Goal: Transaction & Acquisition: Purchase product/service

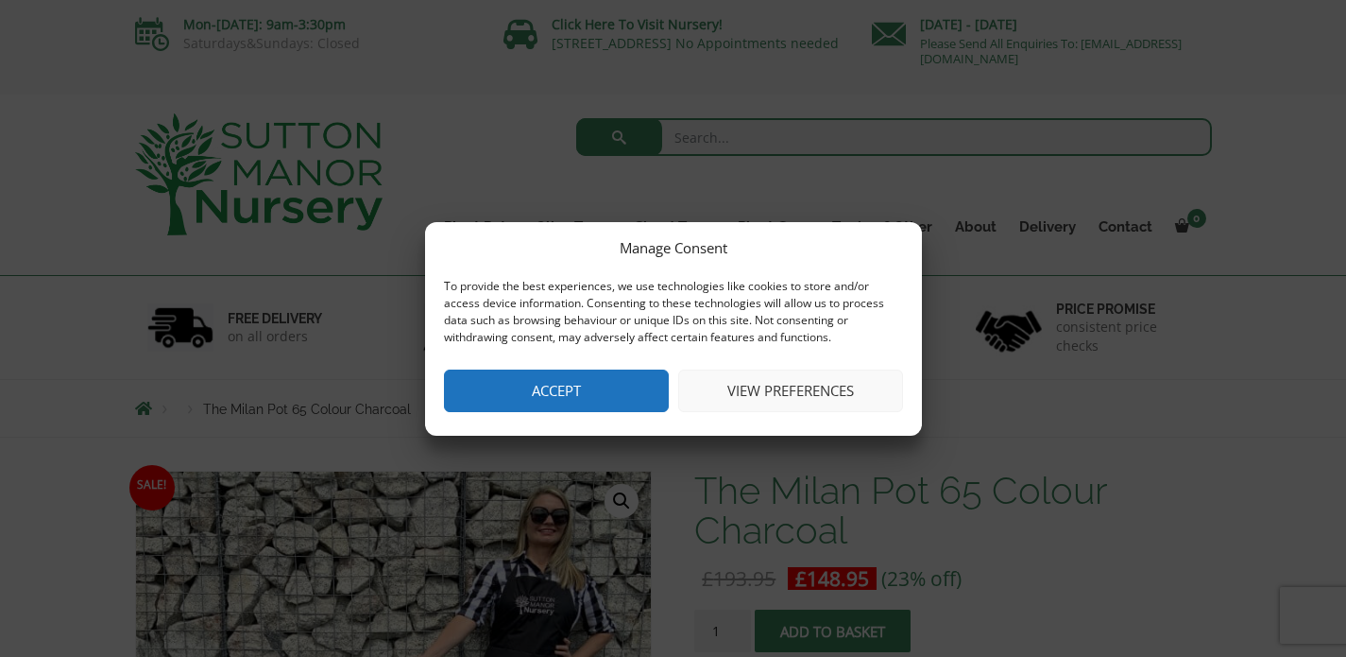
click at [584, 385] on button "Accept" at bounding box center [556, 390] width 225 height 43
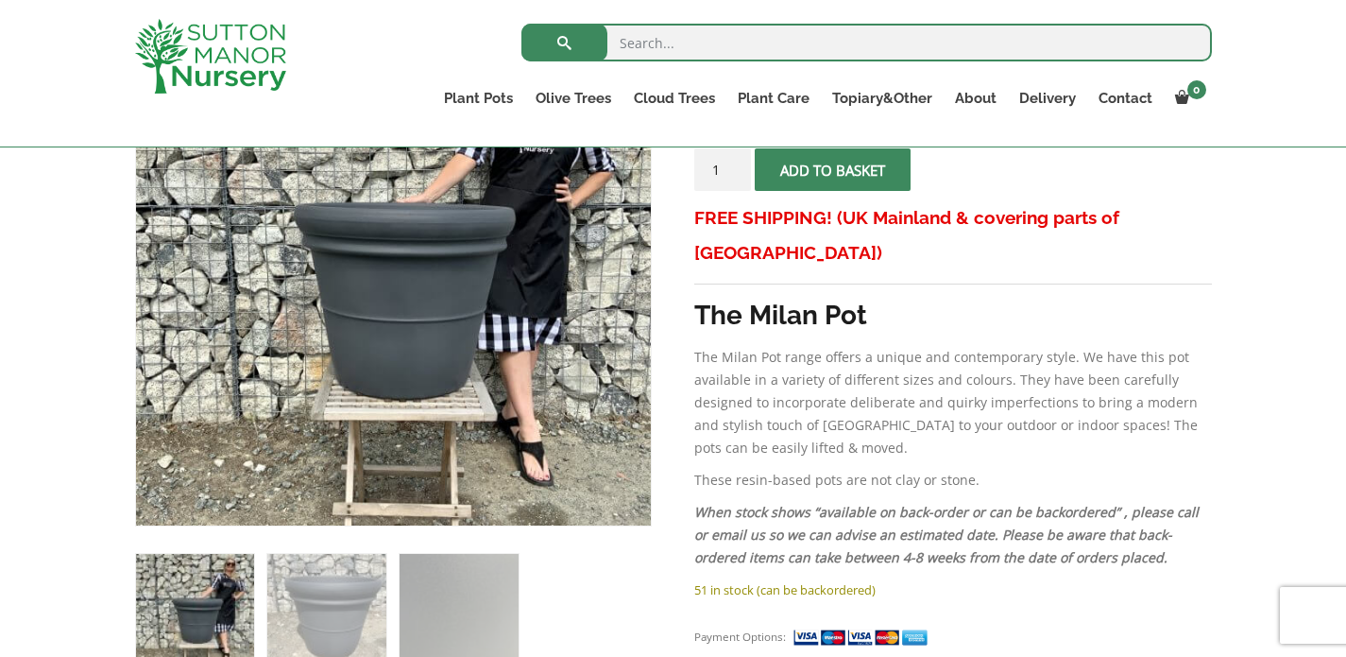
scroll to position [571, 0]
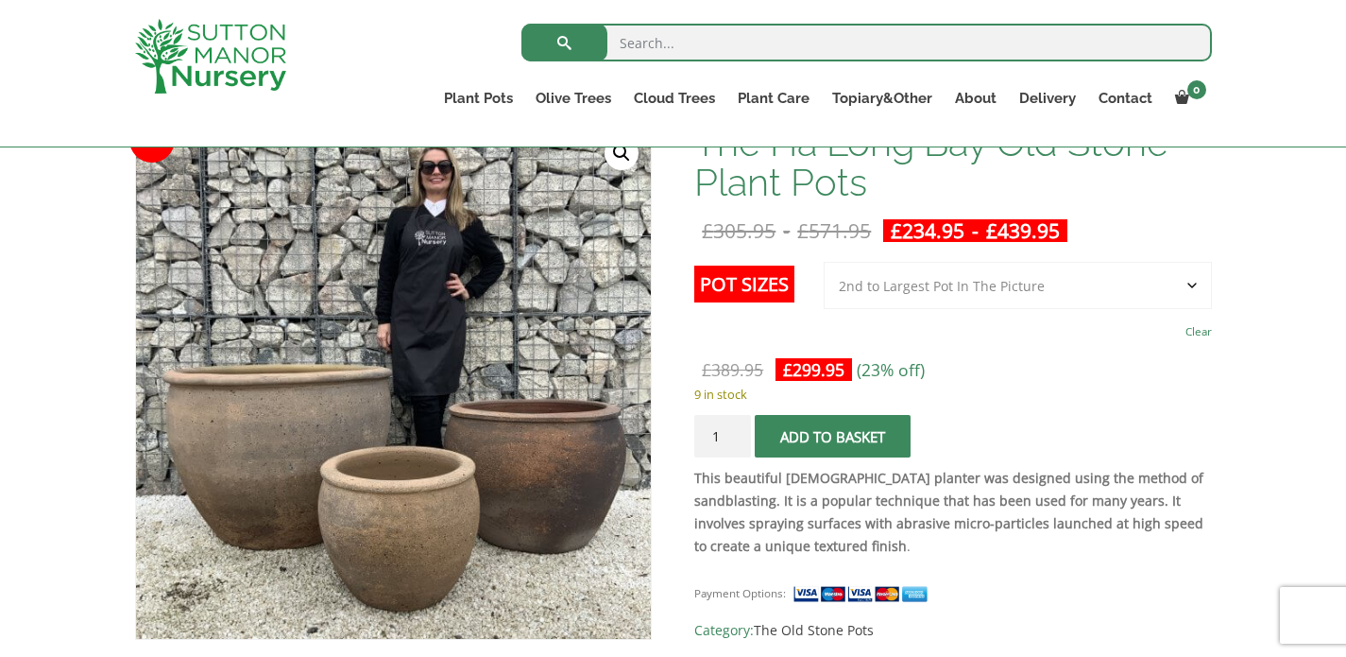
scroll to position [312, 0]
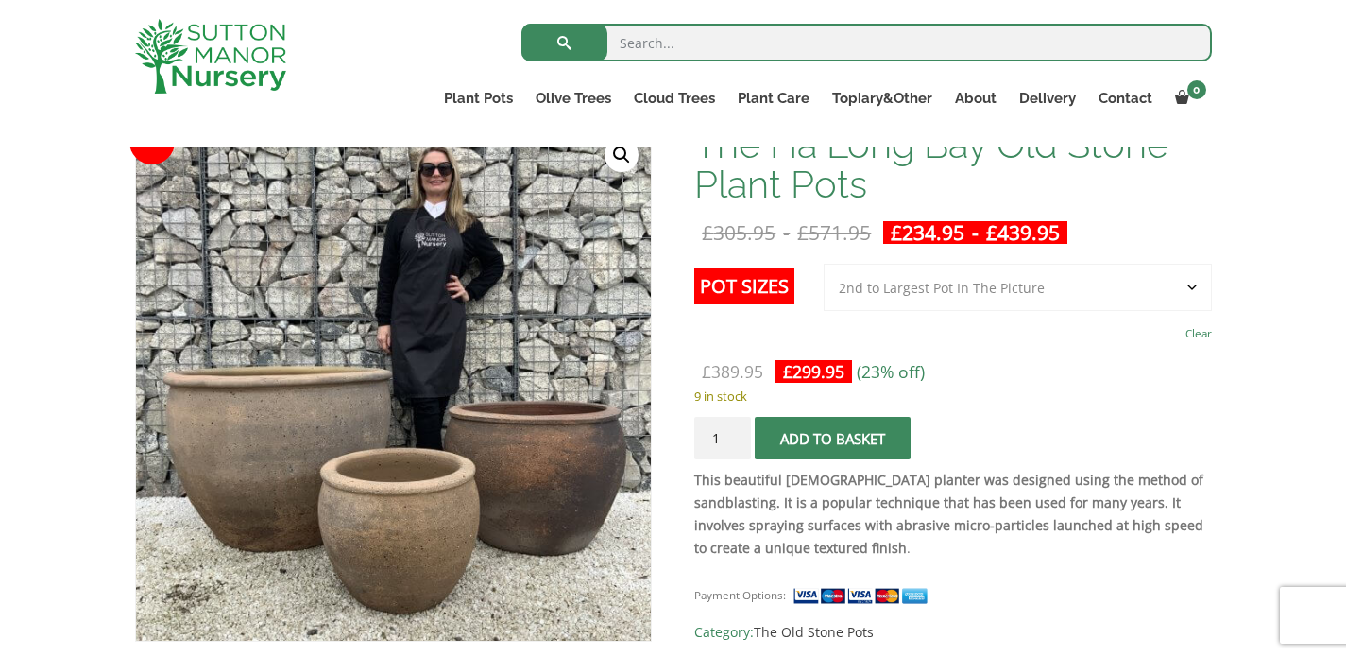
click at [1145, 257] on div "The Ha Long Bay Old Stone Plant Pots £ 305.95 - £ 571.95 £ 234.95 - £ 439.95 Th…" at bounding box center [952, 384] width 517 height 519
click at [1137, 291] on select "Choose an option 3rd to Largest Pot In The Picture 2nd to Largest Pot In The Pi…" at bounding box center [1018, 287] width 388 height 47
select select "Largest pot In The Picture"
click at [825, 264] on select "Choose an option 3rd to Largest Pot In The Picture 2nd to Largest Pot In The Pi…" at bounding box center [1018, 287] width 388 height 47
